Goal: Task Accomplishment & Management: Complete application form

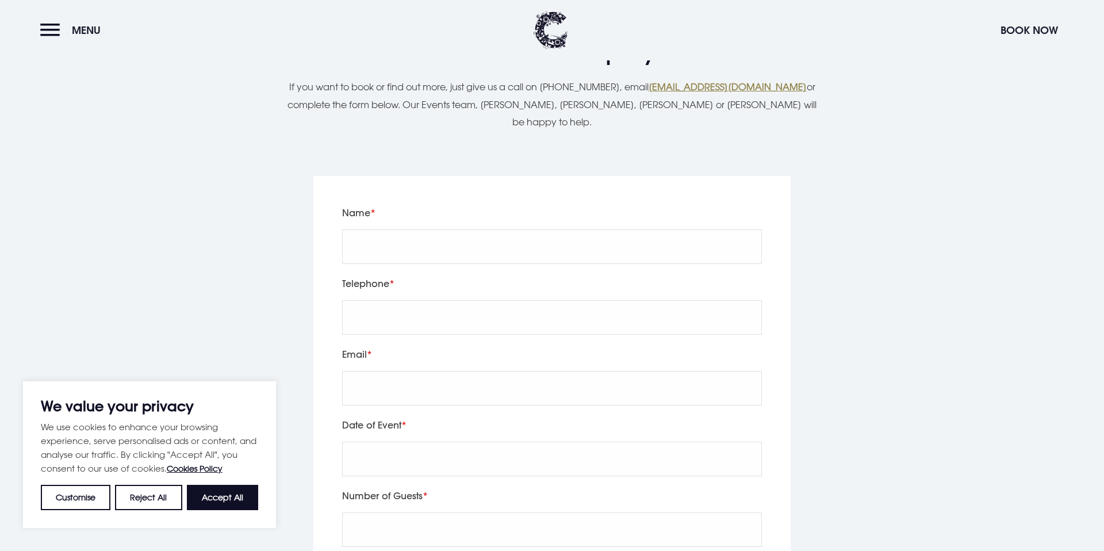
scroll to position [3941, 0]
click at [373, 232] on input "Name" at bounding box center [552, 246] width 420 height 35
type input "[PERSON_NAME]"
click at [365, 309] on input "tel" at bounding box center [552, 317] width 420 height 35
type input "07760322433"
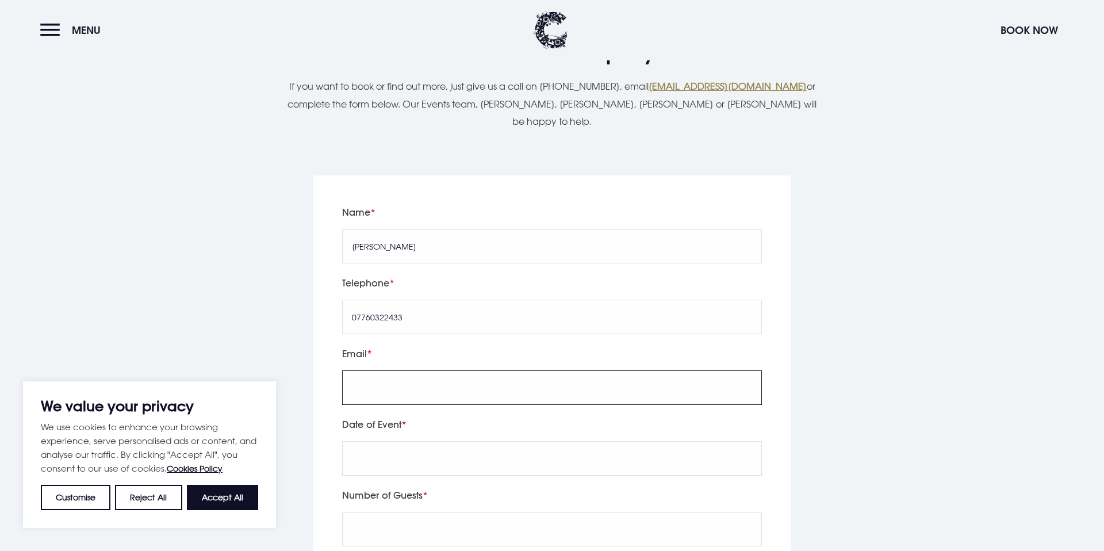
click at [372, 370] on input "Email" at bounding box center [552, 387] width 420 height 35
type input "[EMAIL_ADDRESS][DOMAIN_NAME]"
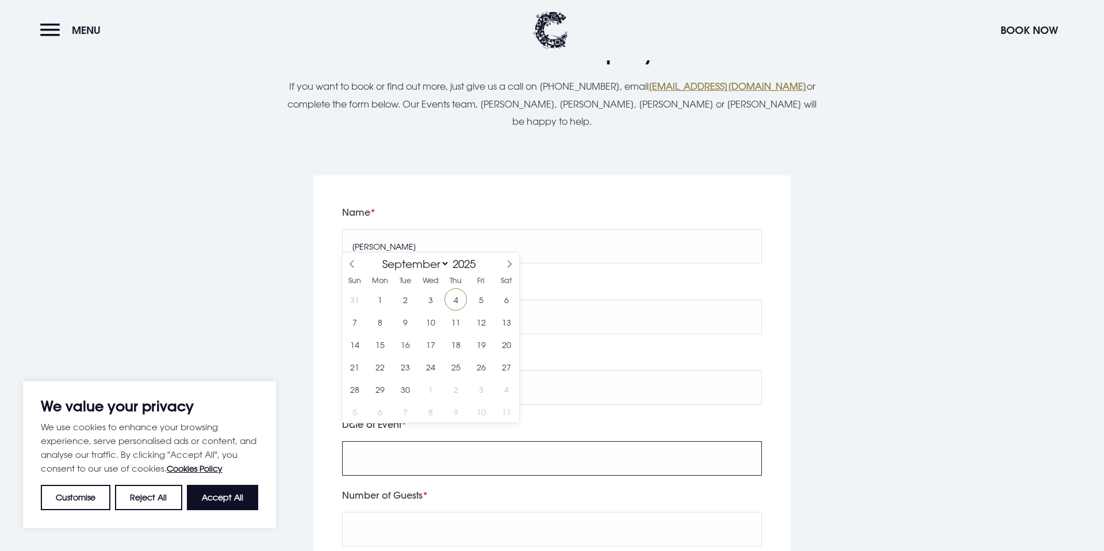
click at [403, 441] on input "text" at bounding box center [552, 458] width 420 height 35
click at [506, 264] on icon at bounding box center [510, 264] width 8 height 8
select select "9"
click at [504, 366] on span "25" at bounding box center [506, 366] width 22 height 22
type input "[DATE]"
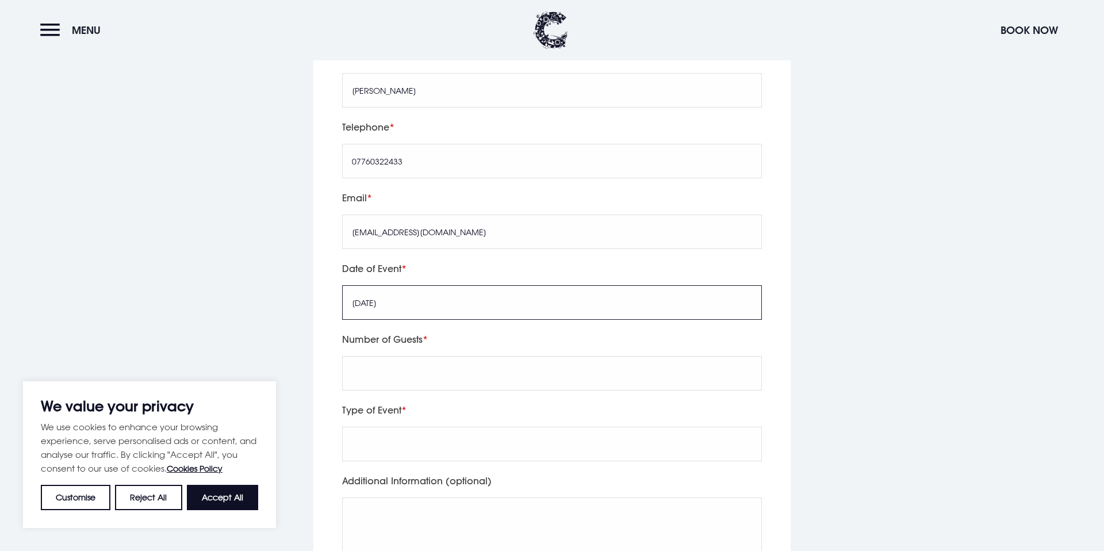
scroll to position [4121, 0]
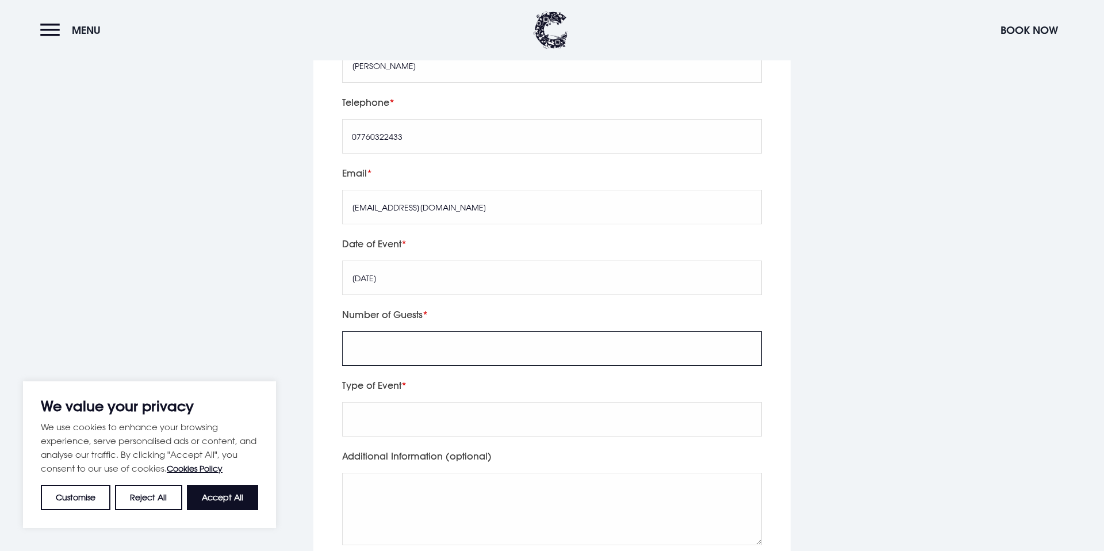
click at [394, 331] on input "Number of Guests" at bounding box center [552, 348] width 420 height 35
type input "15ish"
click at [403, 402] on input "Type of Event" at bounding box center [552, 419] width 420 height 35
type input "Hen Do"
click at [401, 485] on textarea "Additional Information (optional)" at bounding box center [552, 509] width 420 height 72
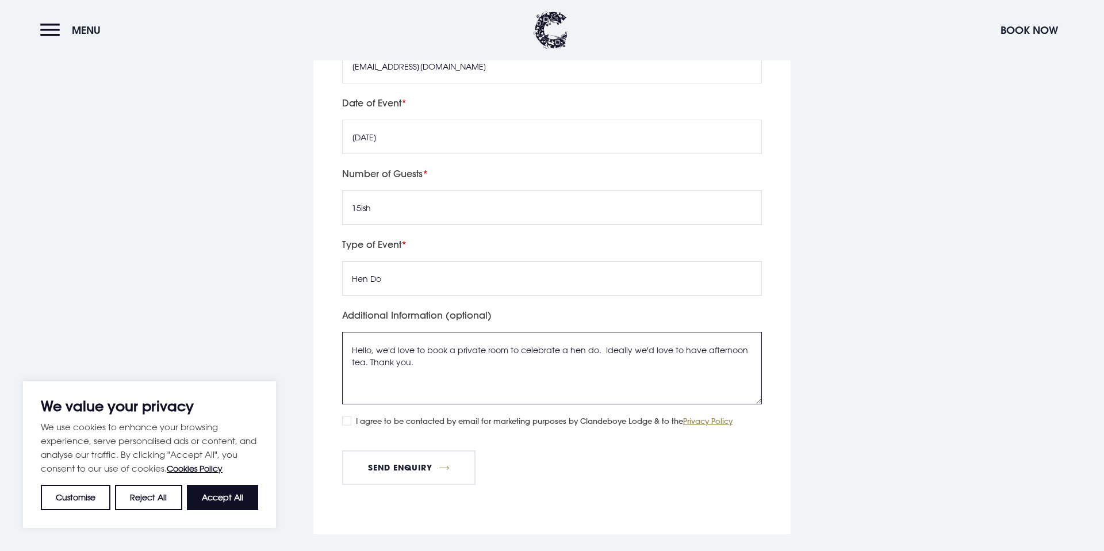
type textarea "Hello, we'd love to book a private room to celebrate a hen do. Ideally we'd lov…"
click at [400, 416] on label "I agree to be contacted by email for marketing purposes by Clandeboye Lodge & t…" at bounding box center [544, 422] width 377 height 13
click at [351, 418] on input "I agree to be contacted by email for marketing purposes by Clandeboye Lodge & t…" at bounding box center [346, 422] width 9 height 9
checkbox input "true"
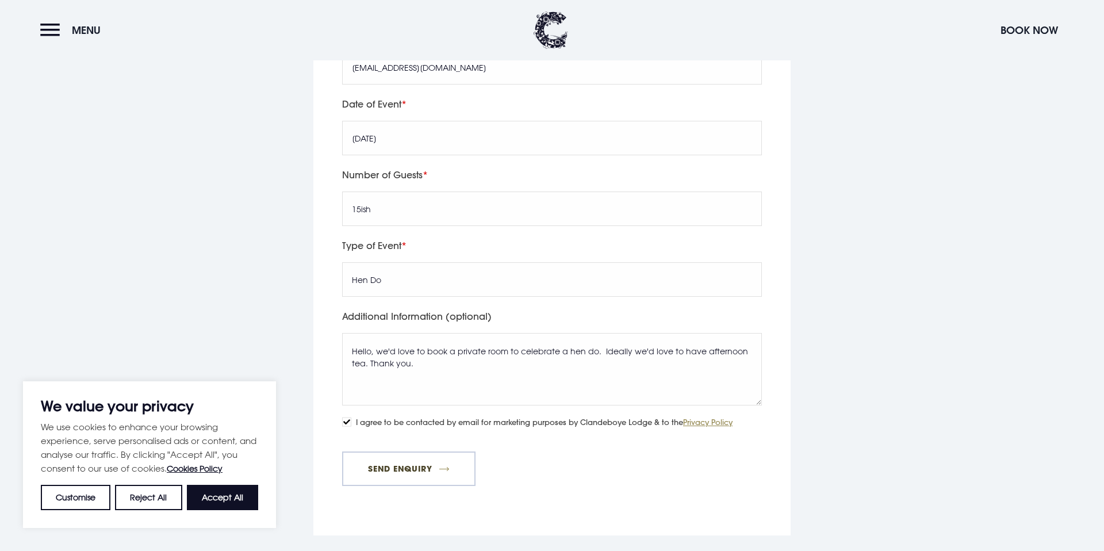
click at [384, 452] on button "Send Enquiry" at bounding box center [408, 469] width 133 height 35
